Goal: Navigation & Orientation: Find specific page/section

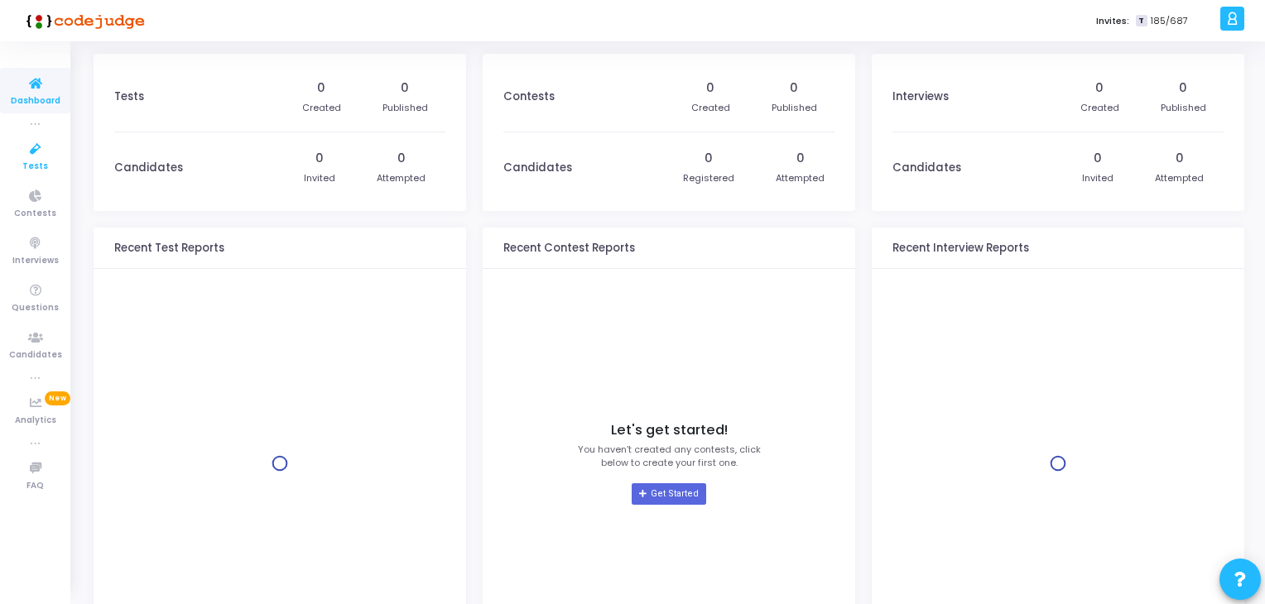
click at [34, 153] on icon at bounding box center [35, 149] width 35 height 21
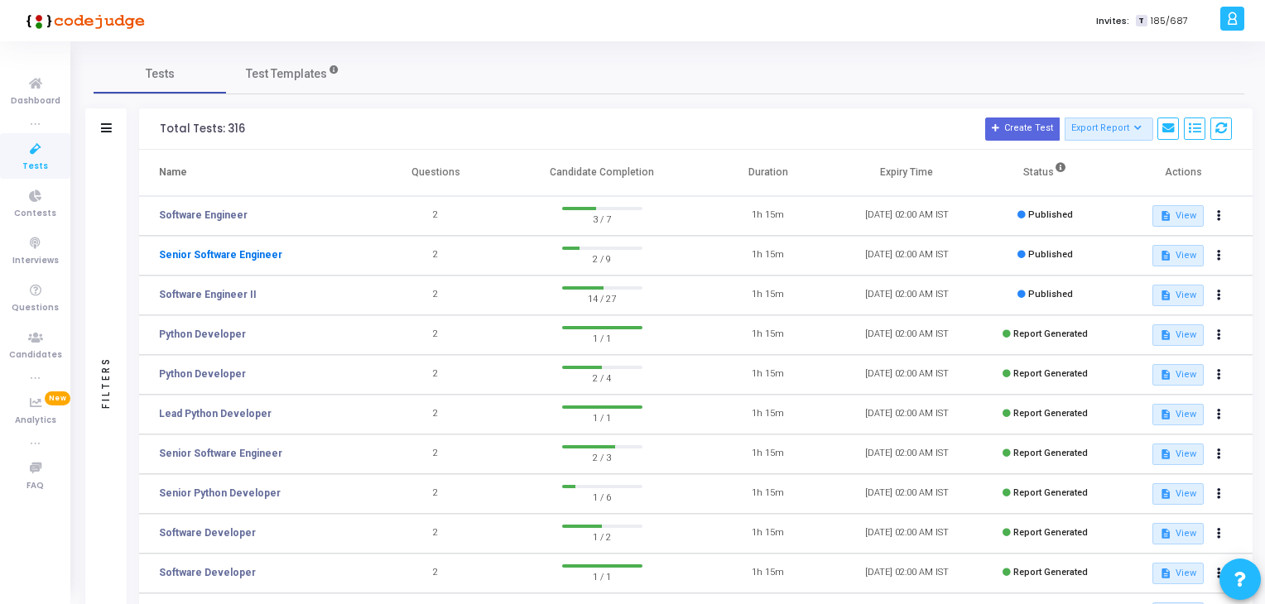
click at [229, 262] on body "</div></div> P [PERSON_NAME] Subscribe to a plan of your choice Settings Accoun…" at bounding box center [632, 302] width 1265 height 604
click at [229, 261] on link "Senior Software Engineer" at bounding box center [220, 255] width 123 height 15
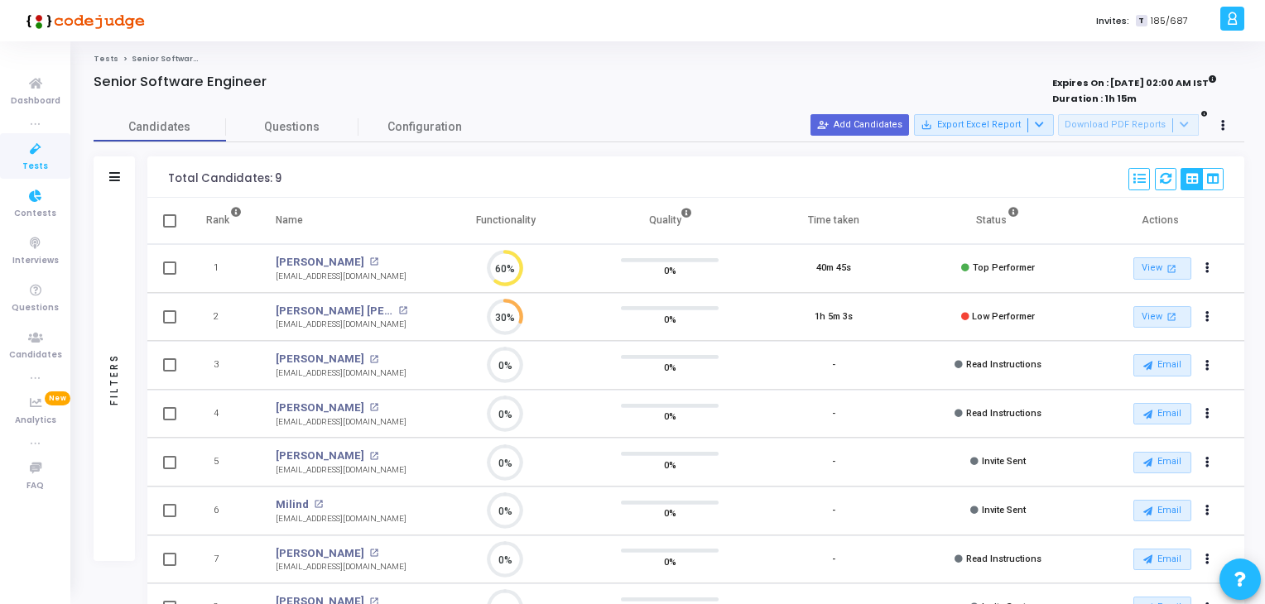
click at [13, 147] on link "Tests" at bounding box center [35, 156] width 70 height 46
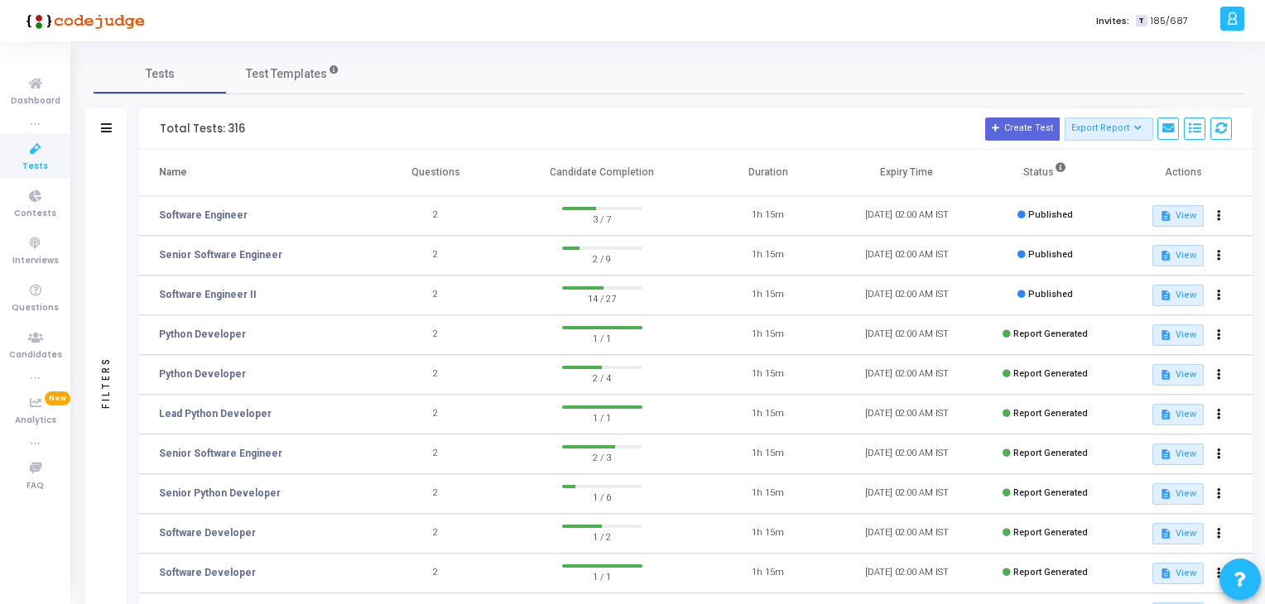
click at [242, 209] on td "Software Engineer" at bounding box center [253, 216] width 228 height 40
click at [229, 216] on link "Software Engineer" at bounding box center [203, 215] width 89 height 15
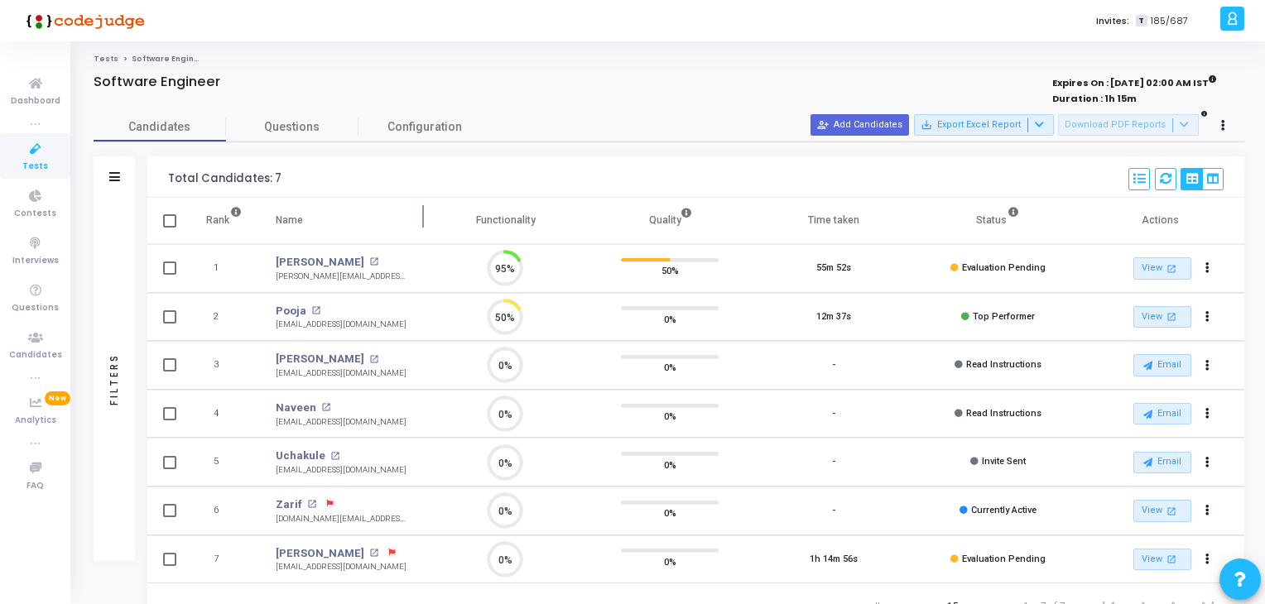
scroll to position [7, 7]
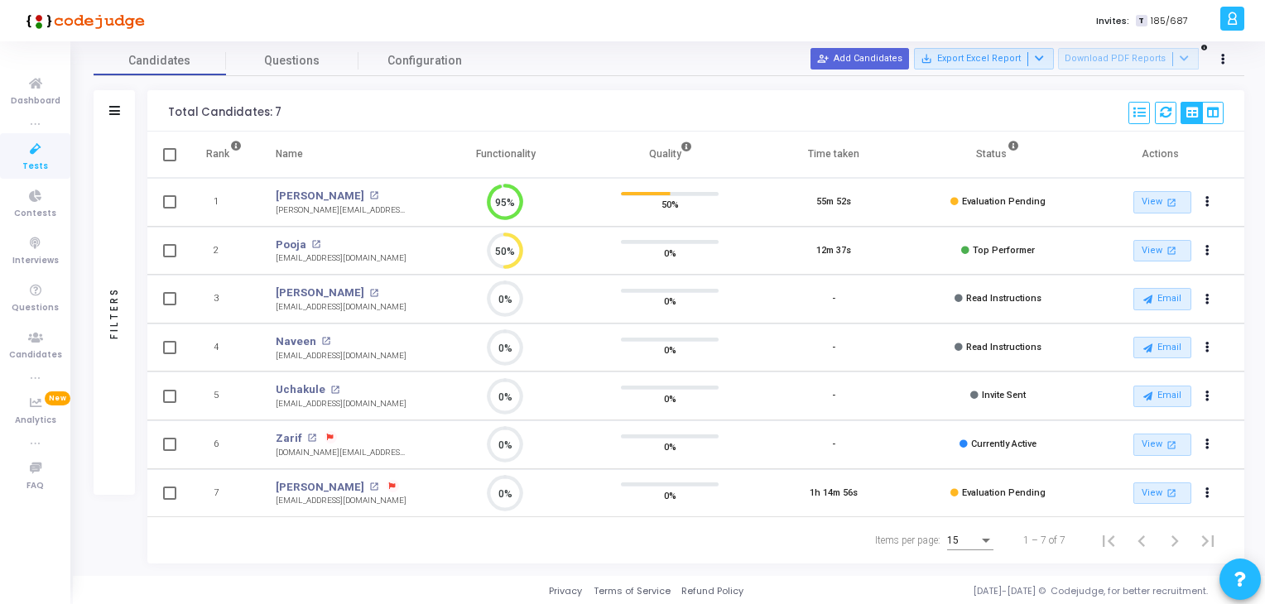
click at [39, 123] on icon at bounding box center [35, 123] width 9 height 9
click at [29, 153] on icon at bounding box center [35, 149] width 35 height 21
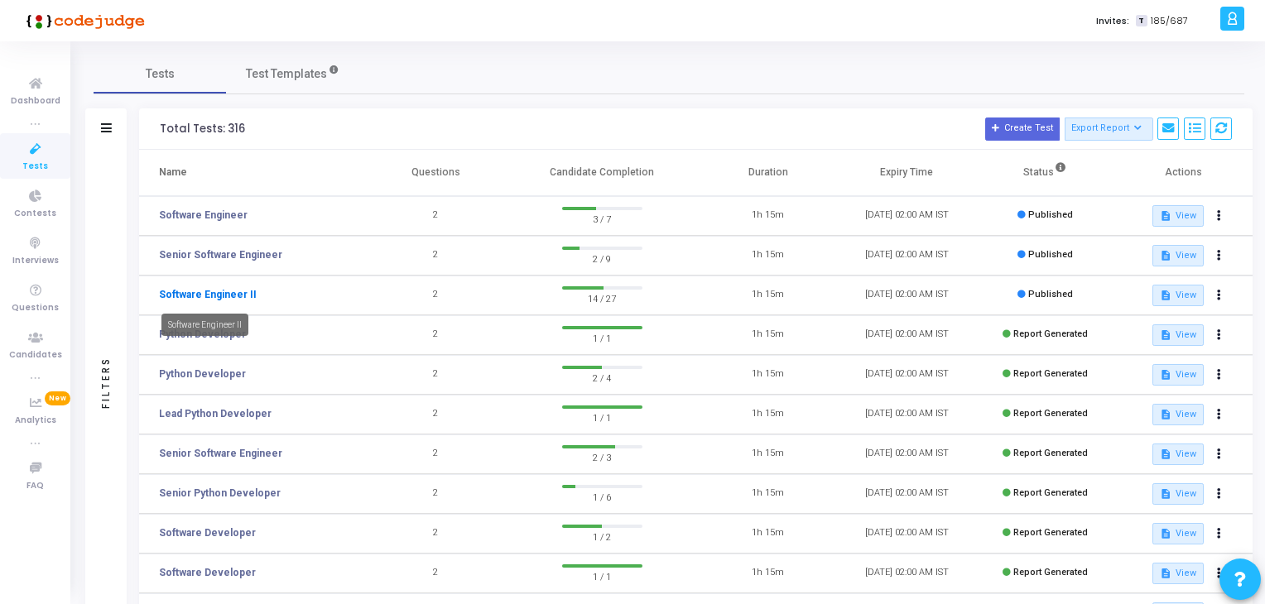
click at [229, 293] on link "Software Engineer II" at bounding box center [208, 294] width 98 height 15
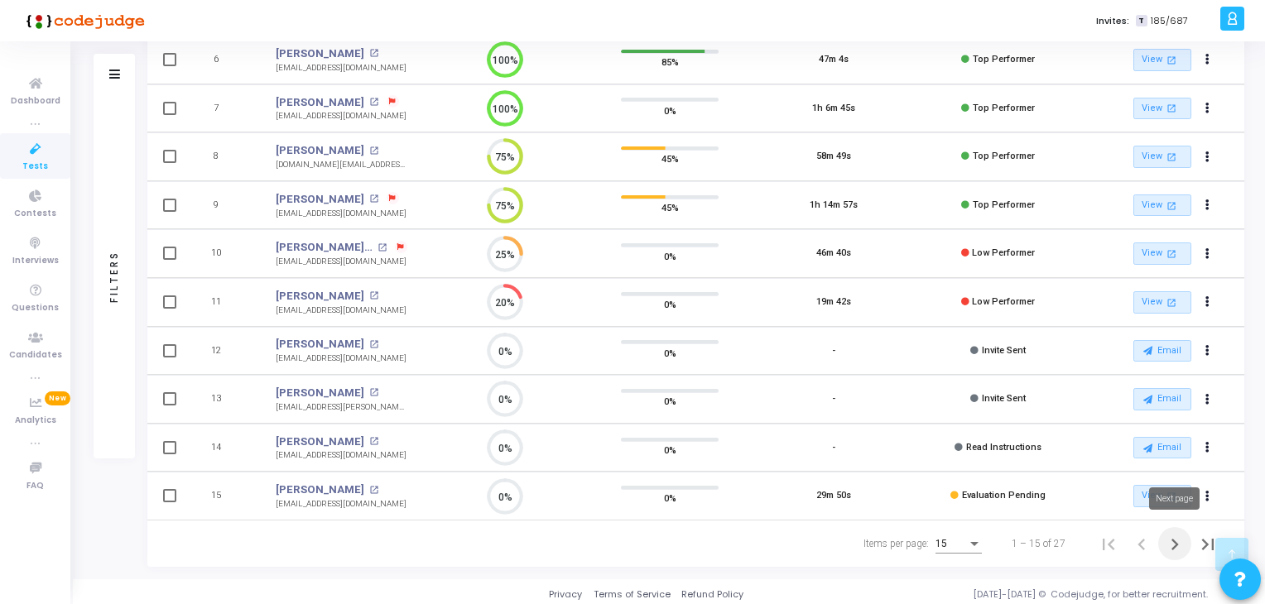
click at [1169, 538] on icon "Next page" at bounding box center [1174, 544] width 23 height 23
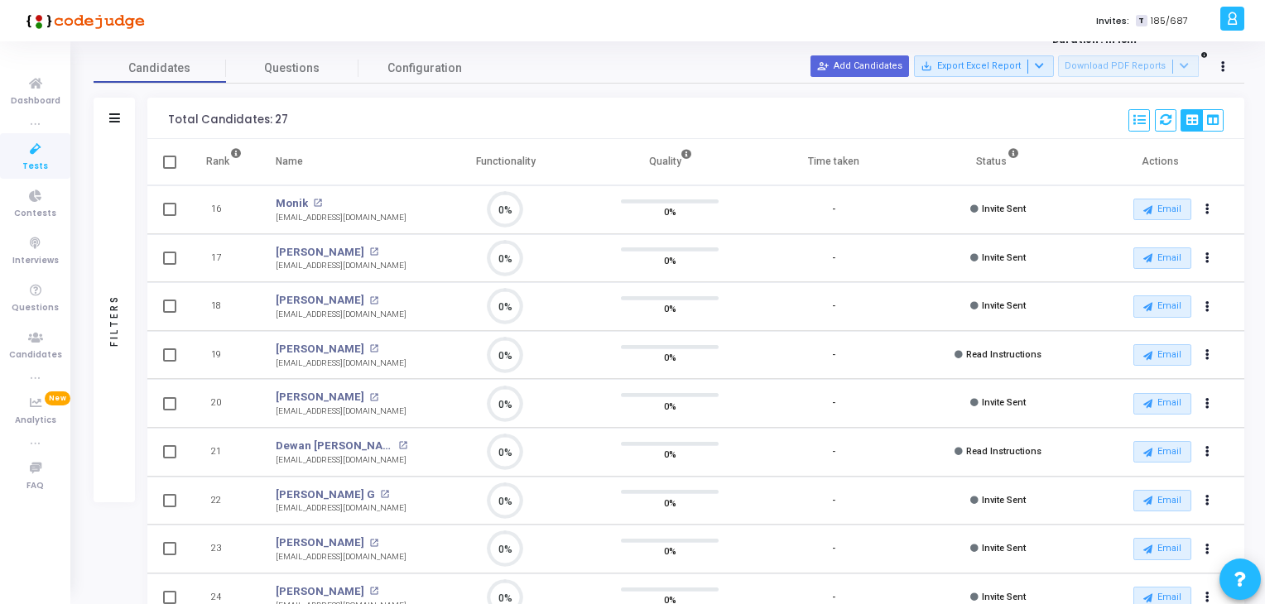
click at [26, 172] on span "Tests" at bounding box center [35, 167] width 26 height 14
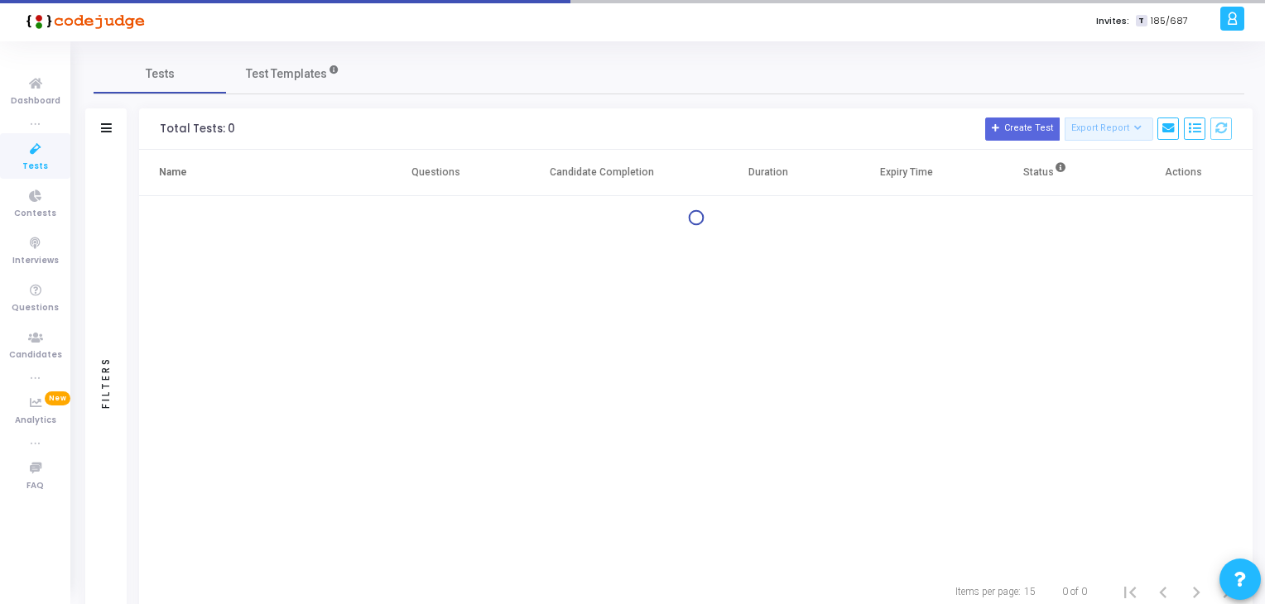
click at [31, 113] on ul "Dashboard true Tests Contests Interviews Questions Candidates true Analytics Ne…" at bounding box center [35, 323] width 70 height 538
click at [33, 101] on span "Dashboard" at bounding box center [36, 101] width 50 height 14
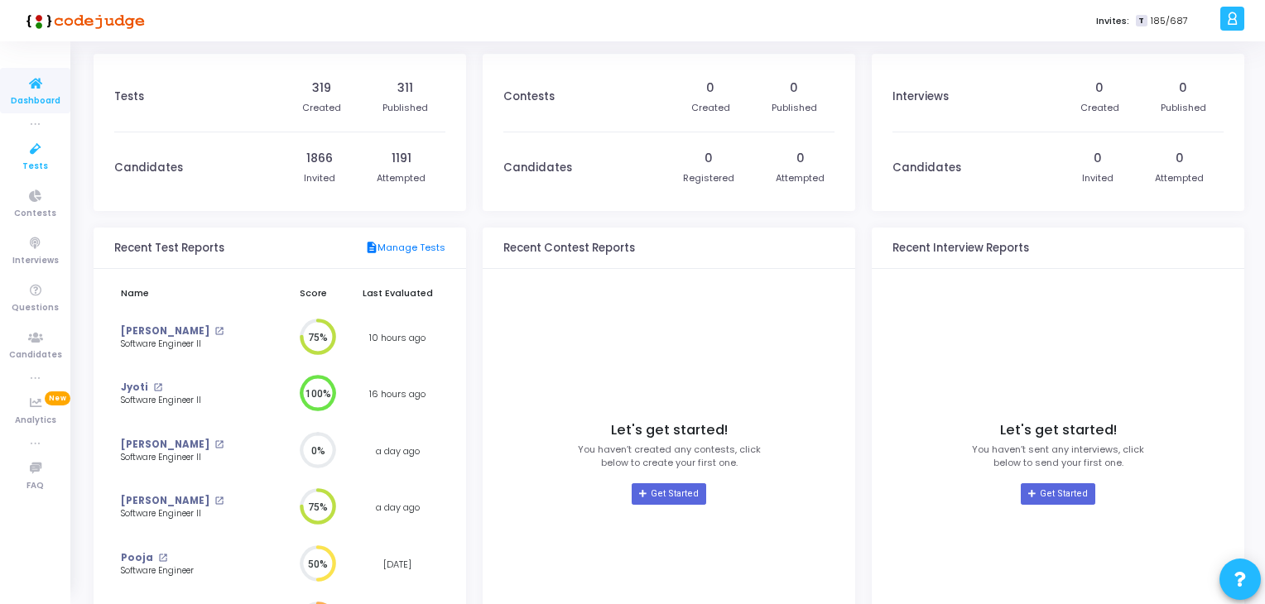
click at [42, 150] on icon at bounding box center [35, 149] width 35 height 21
